Goal: Transaction & Acquisition: Download file/media

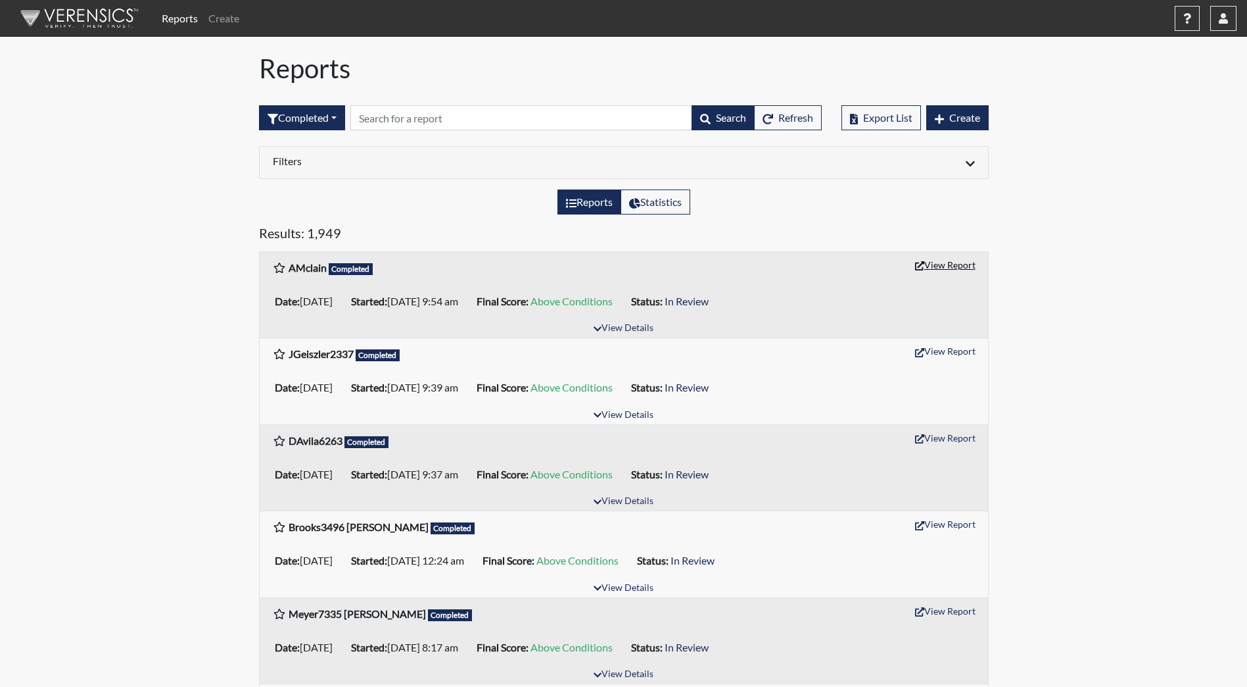
click at [947, 263] on button "View Report" at bounding box center [945, 264] width 72 height 20
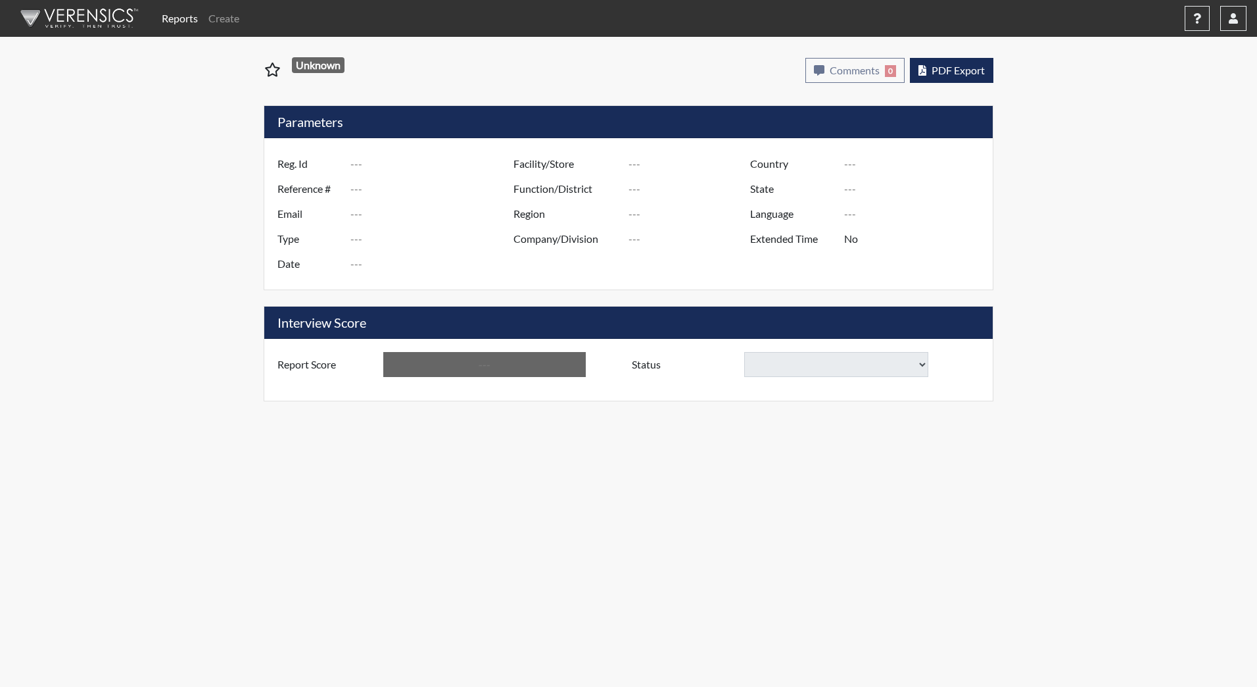
type input "AMclain"
type input "51251"
type input "a.e.mclain@outlook.com"
type input "Corrections Pre-Employment"
type input "Sep 12, 2025"
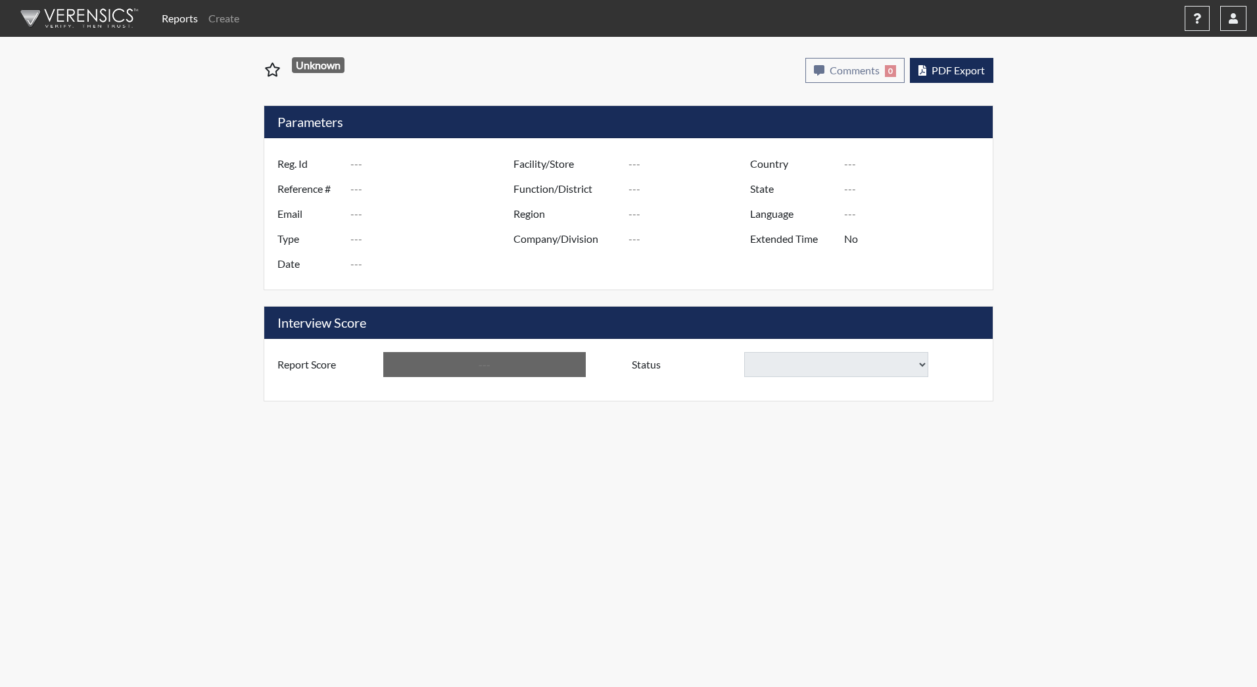
type input "[PERSON_NAME][GEOGRAPHIC_DATA]"
type input "JRCC/518"
type input "[GEOGRAPHIC_DATA]"
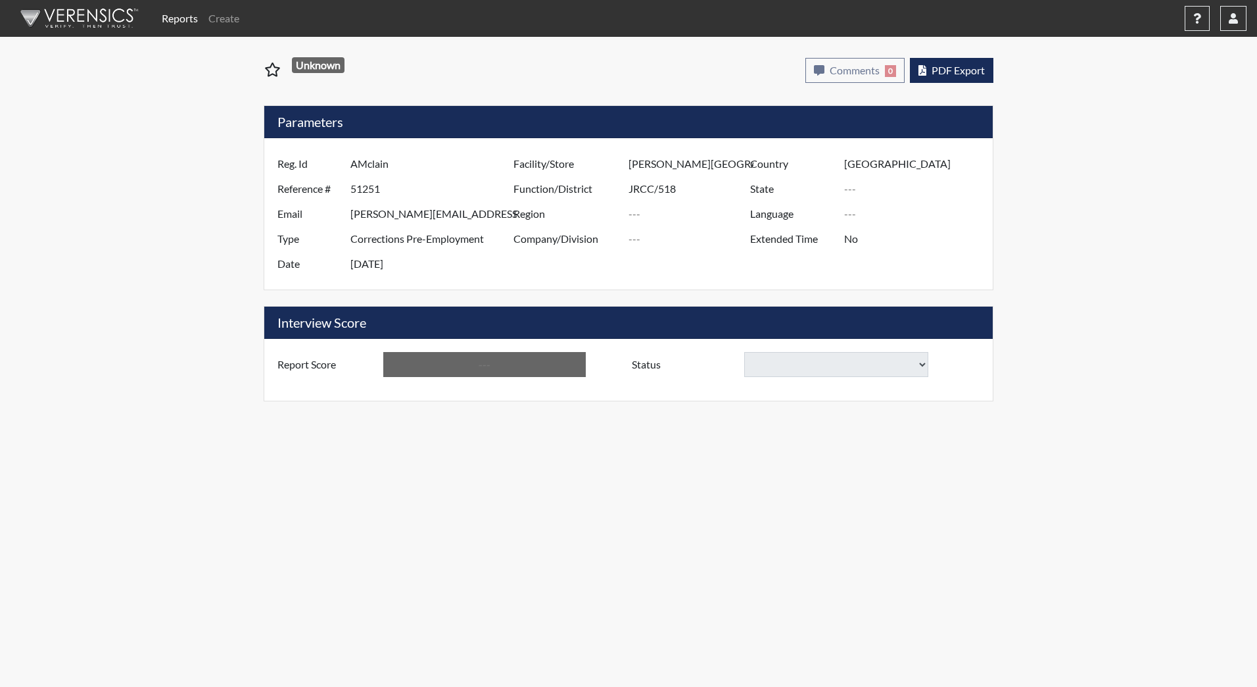
type input "[US_STATE]"
type input "English"
type input "Above Conditions"
select select
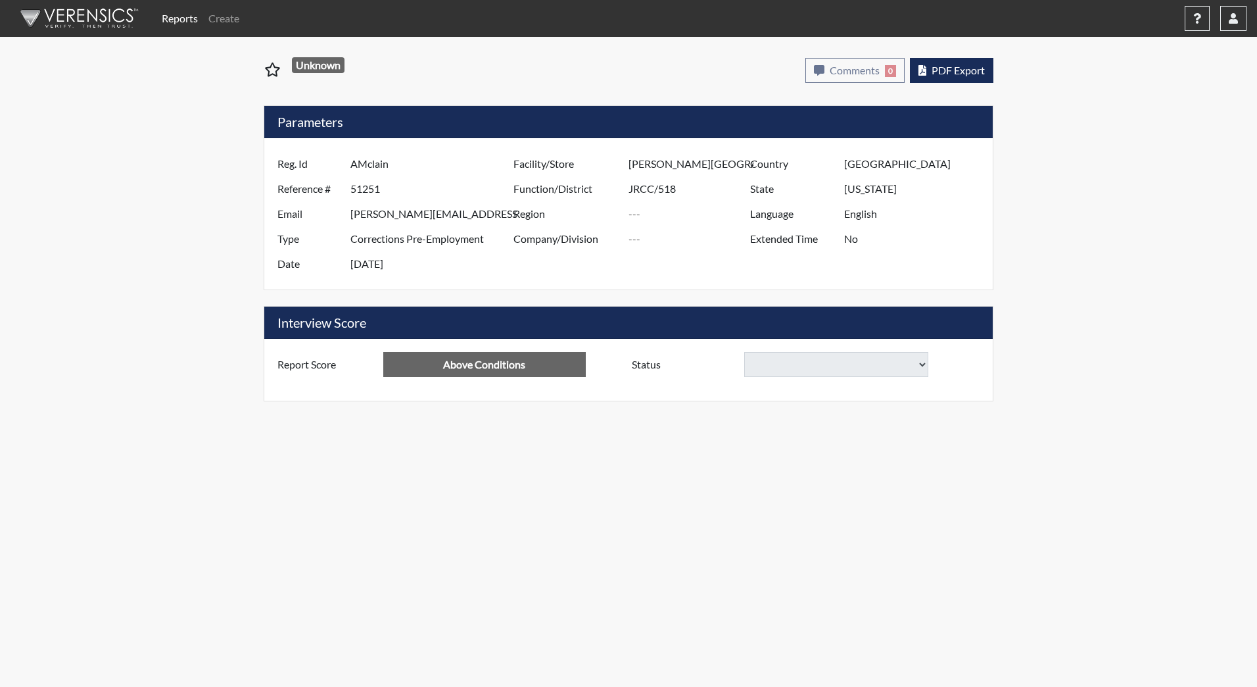
select select
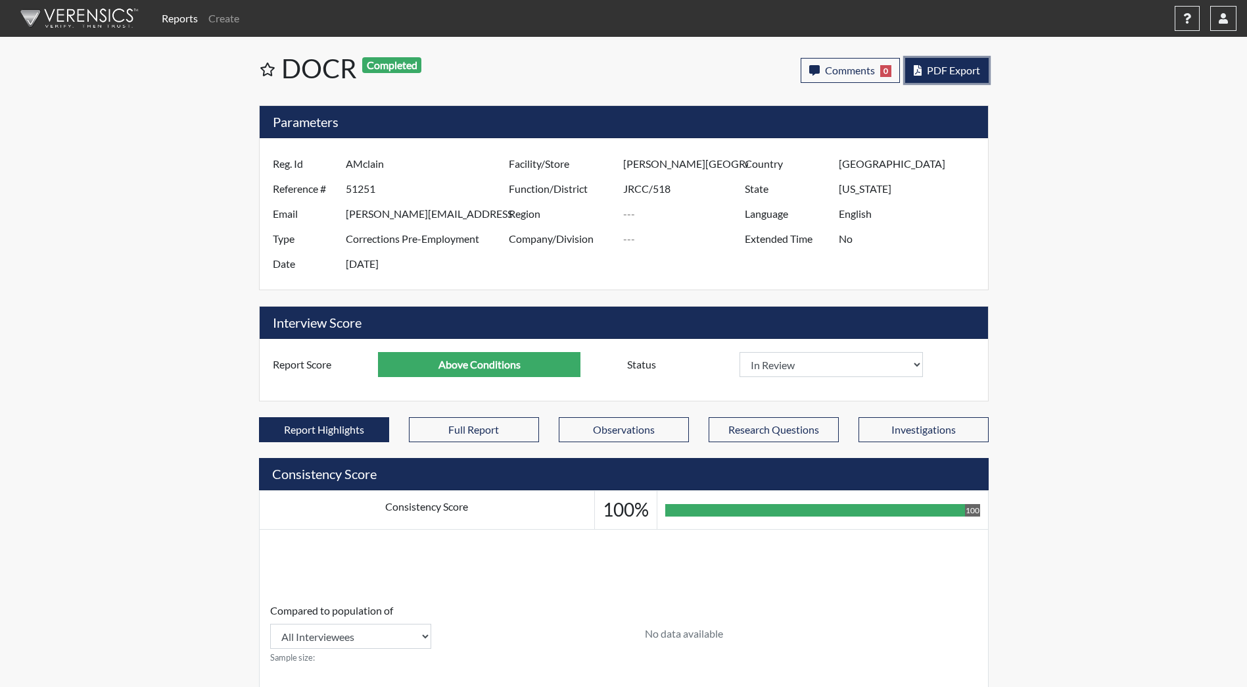
click at [969, 69] on span "PDF Export" at bounding box center [953, 70] width 53 height 12
drag, startPoint x: 735, startPoint y: 16, endPoint x: 729, endPoint y: 45, distance: 30.2
click at [729, 45] on div "Reports Create Help Center × Verensics Best Practices How to successfully use t…" at bounding box center [623, 26] width 1247 height 53
